Goal: Transaction & Acquisition: Purchase product/service

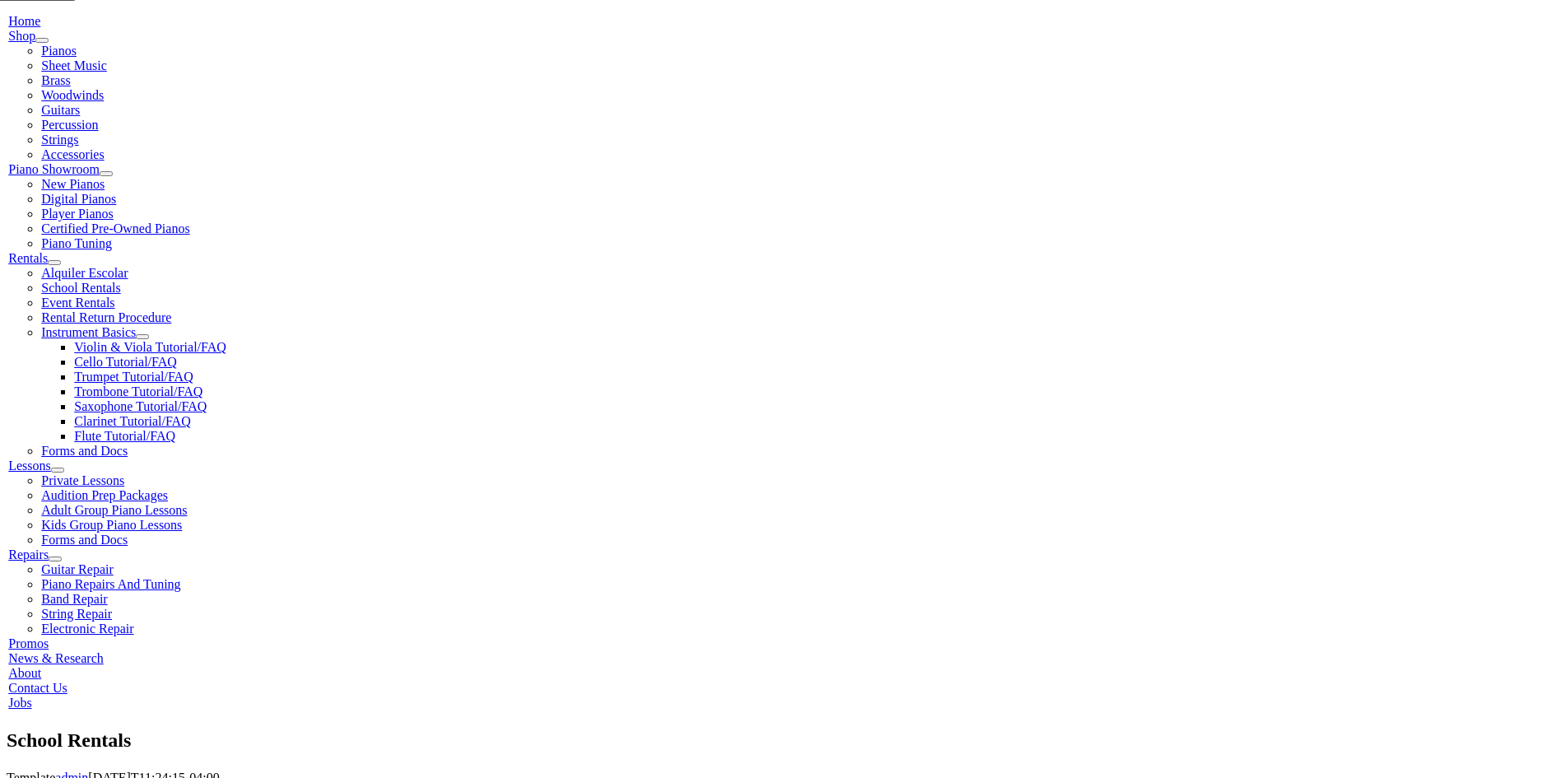
scroll to position [411, 0]
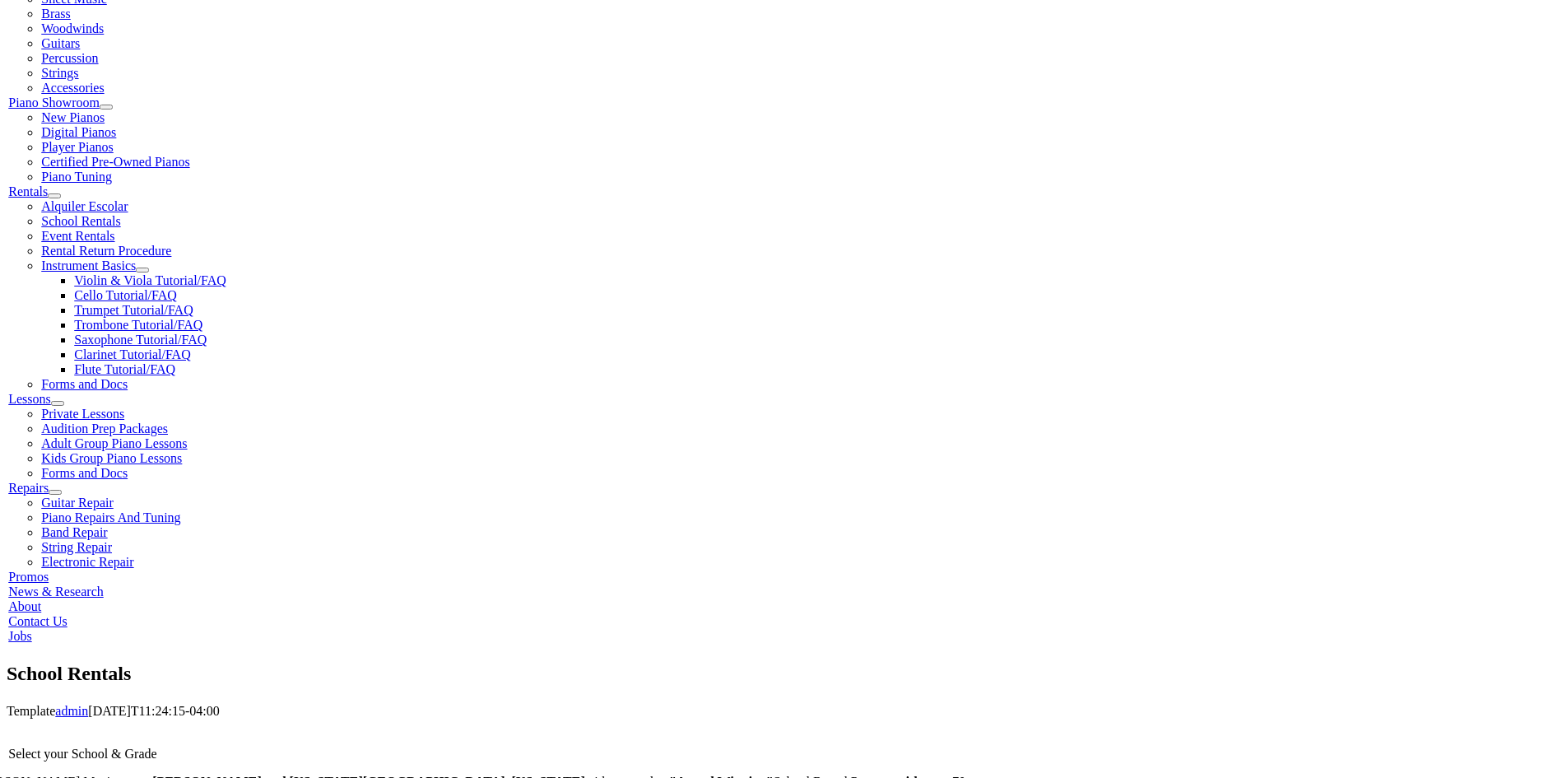
type input "g"
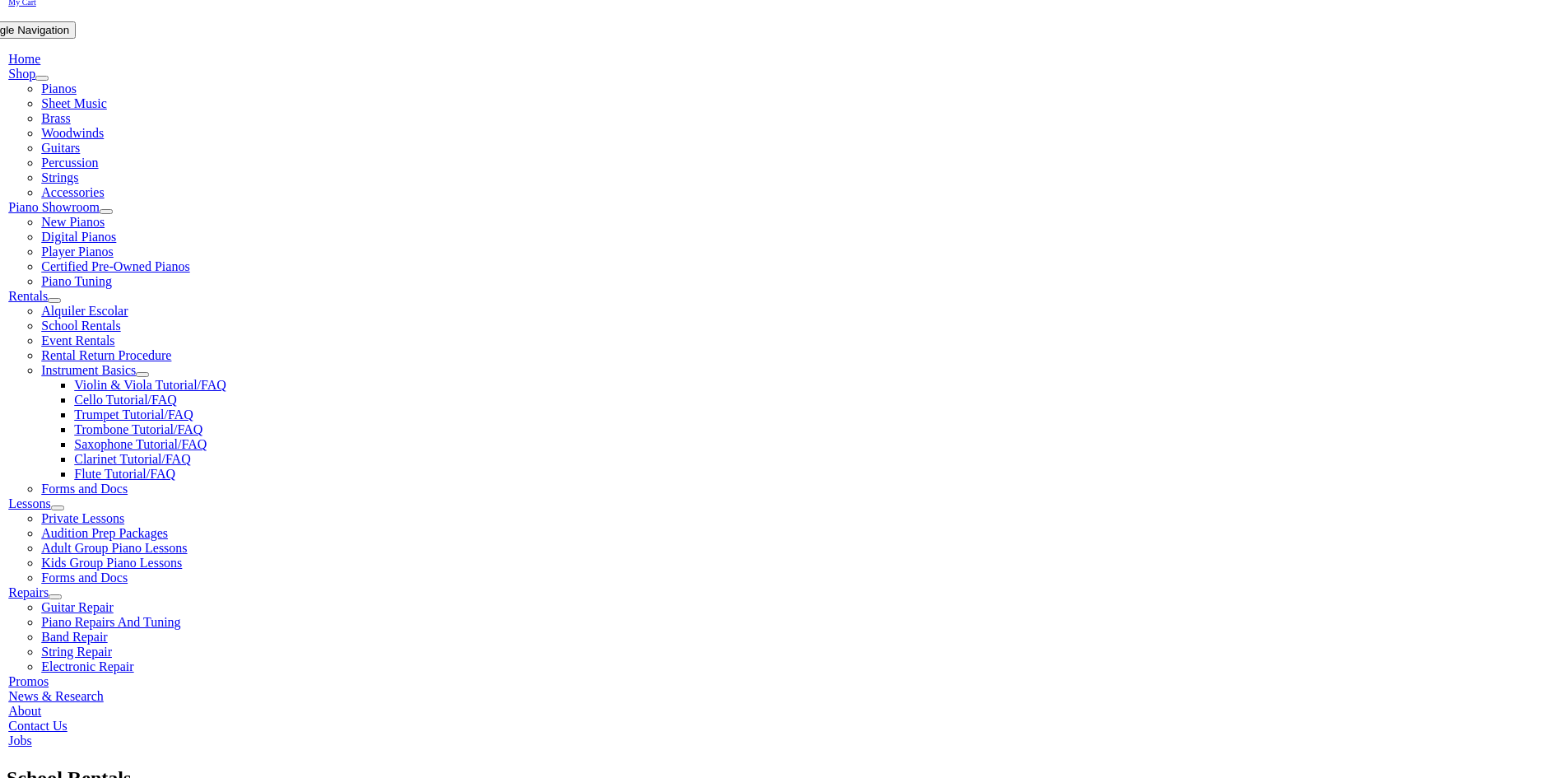
scroll to position [329, 0]
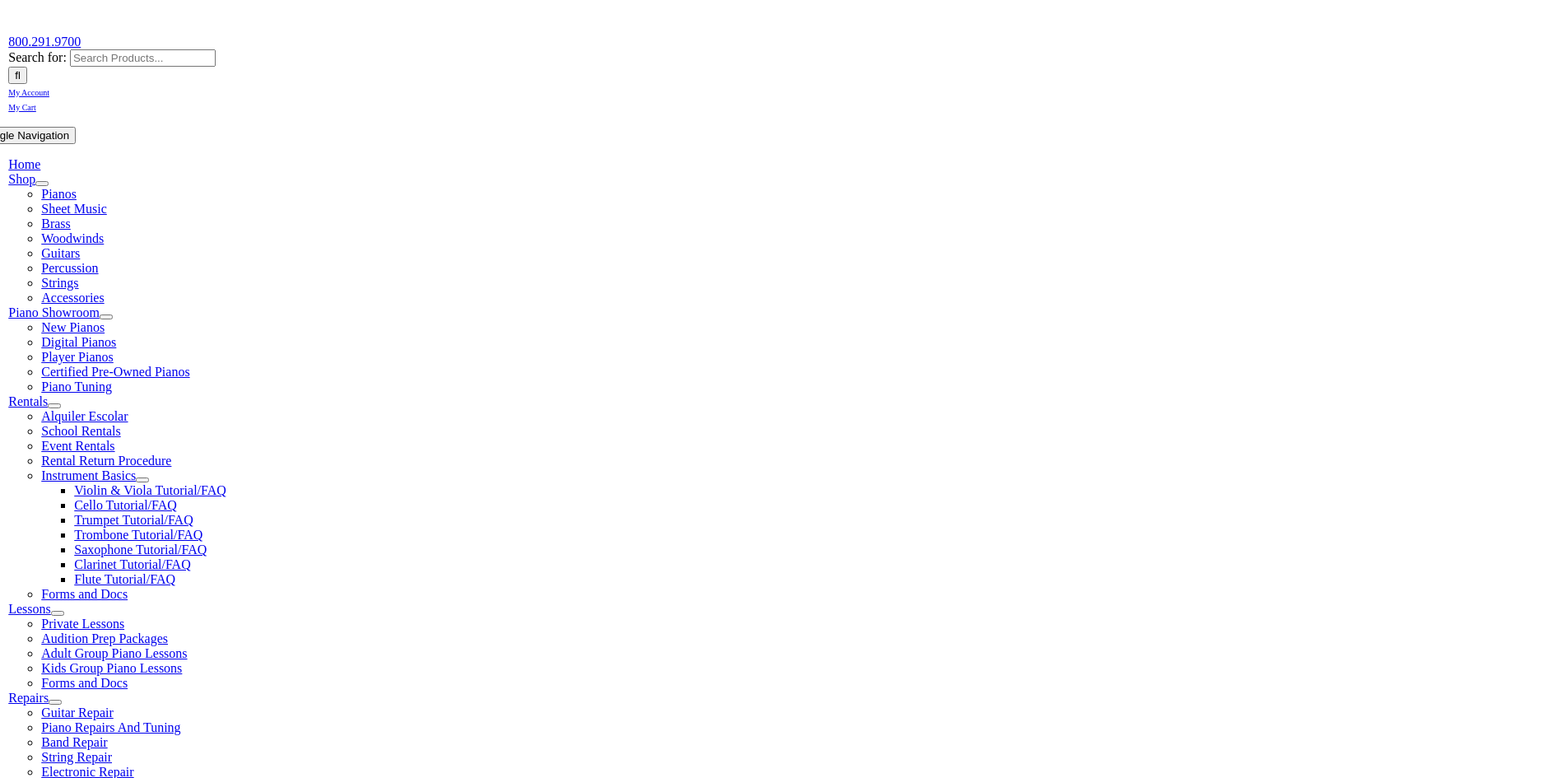
scroll to position [0, 0]
